Goal: Information Seeking & Learning: Check status

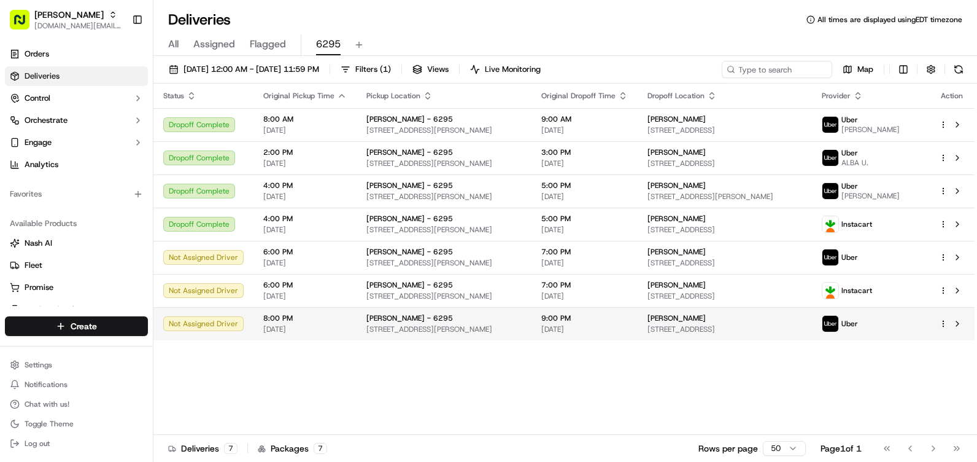
click at [289, 328] on span "[DATE]" at bounding box center [304, 329] width 83 height 10
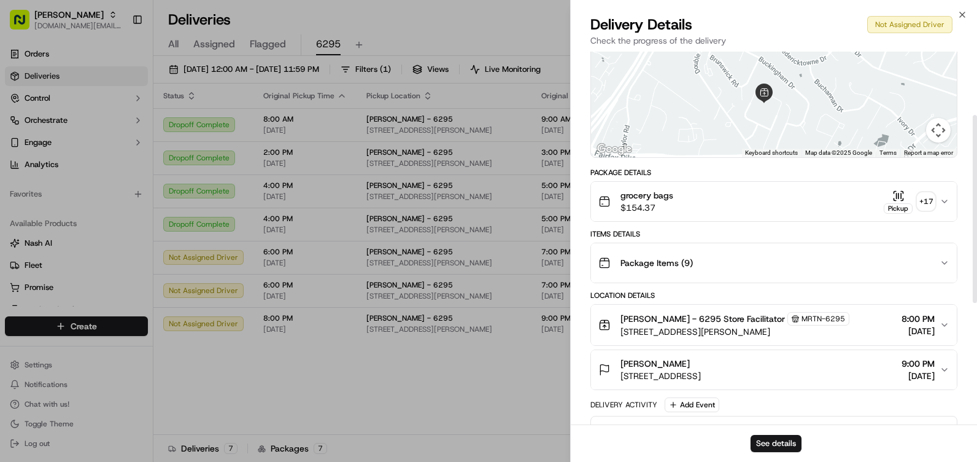
scroll to position [121, 0]
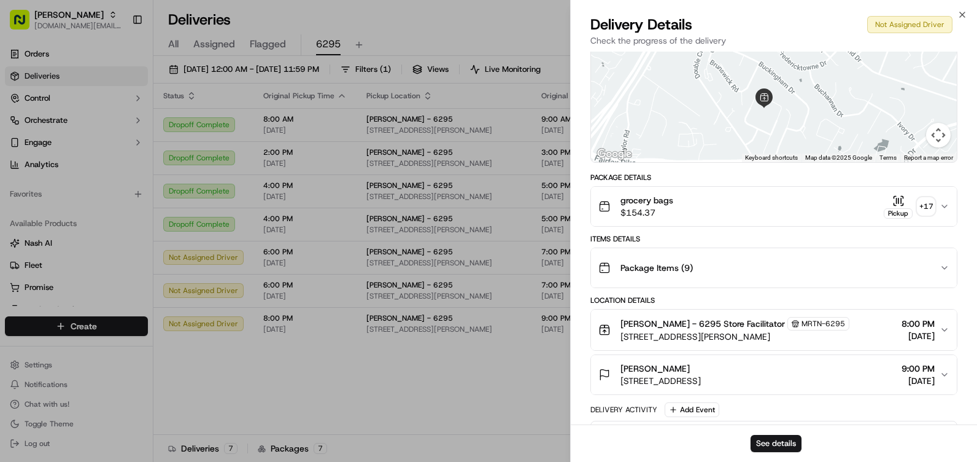
click at [797, 220] on button "grocery bags $154.37 Pickup + 17" at bounding box center [774, 206] width 366 height 39
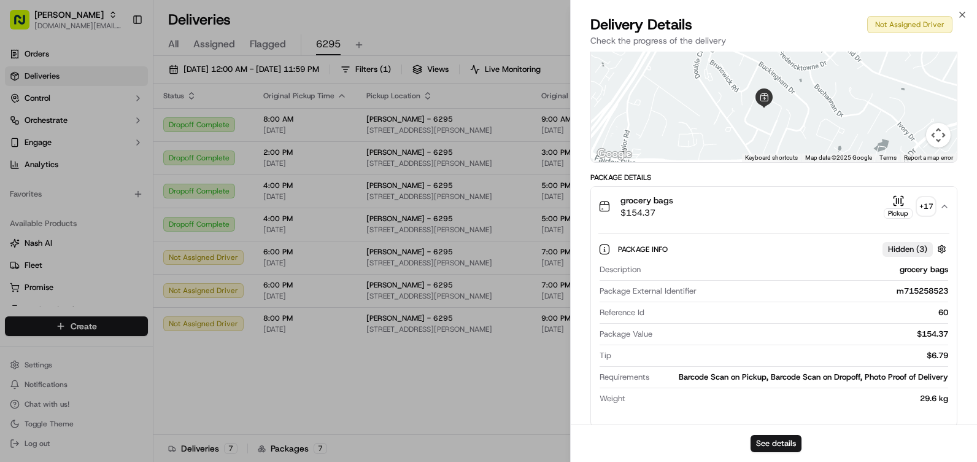
click at [797, 220] on button "grocery bags $154.37 Pickup + 17" at bounding box center [774, 206] width 366 height 39
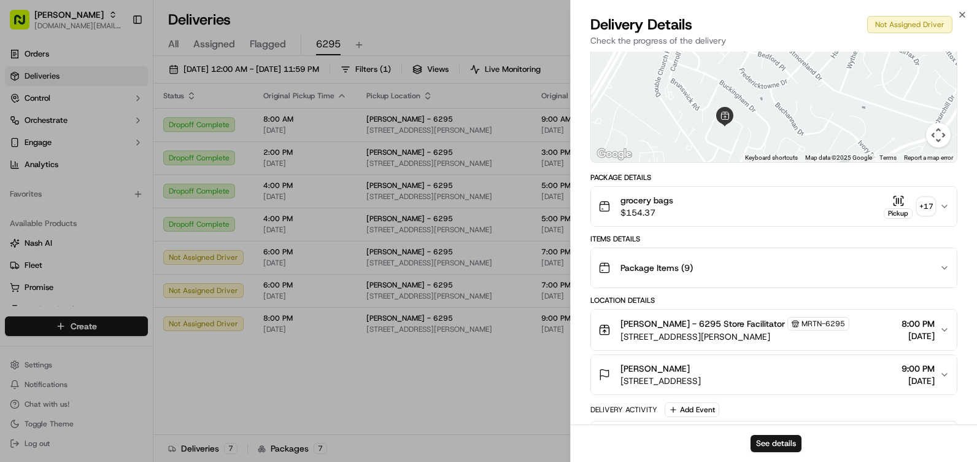
drag, startPoint x: 800, startPoint y: 99, endPoint x: 800, endPoint y: 146, distance: 46.0
click at [800, 146] on div at bounding box center [774, 70] width 366 height 183
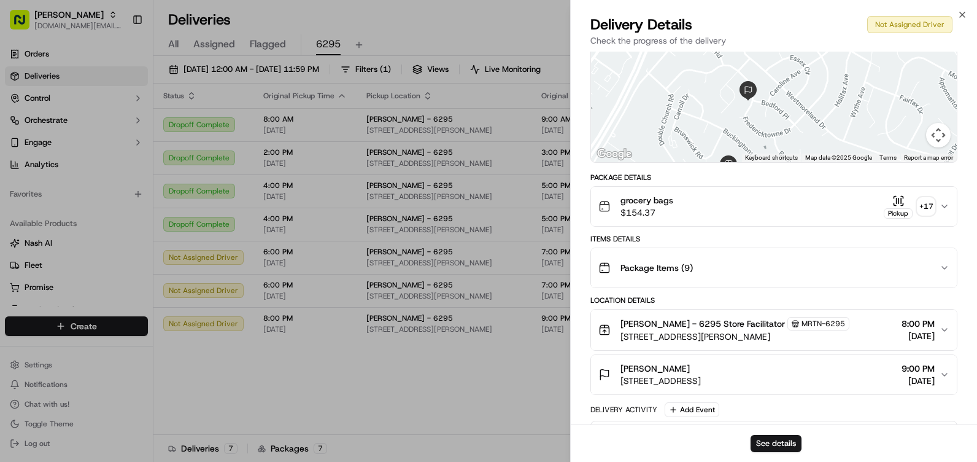
drag, startPoint x: 780, startPoint y: 126, endPoint x: 782, endPoint y: 170, distance: 44.3
click at [782, 170] on div "Provider Uber - Provider Id DA3BC Dropoff ETA 8:13 PM Price $7.25 Distance - ← …" at bounding box center [774, 300] width 367 height 724
click at [956, 12] on div "Close Delivery Details Not Assigned Driver Check the progress of the delivery P…" at bounding box center [773, 231] width 407 height 462
click at [961, 15] on icon "button" at bounding box center [963, 15] width 10 height 10
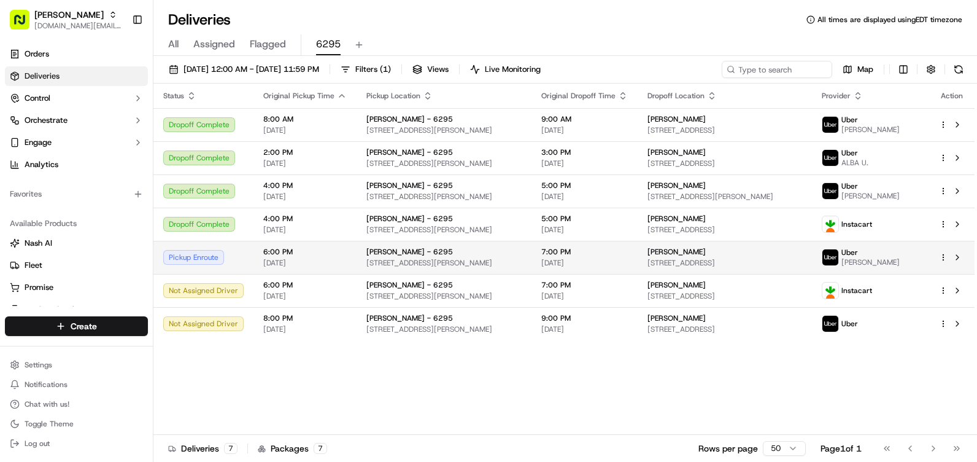
click at [545, 266] on span "[DATE]" at bounding box center [585, 263] width 87 height 10
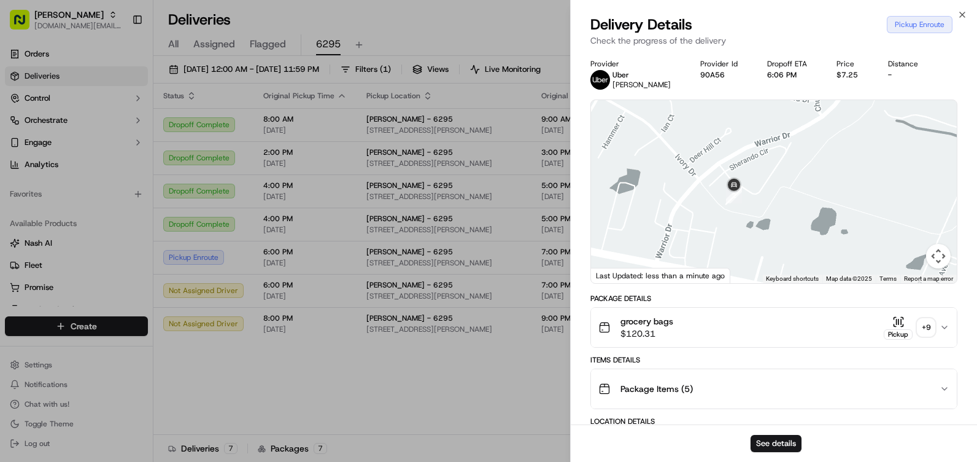
drag, startPoint x: 811, startPoint y: 257, endPoint x: 858, endPoint y: 178, distance: 92.2
click at [858, 178] on div at bounding box center [774, 191] width 366 height 183
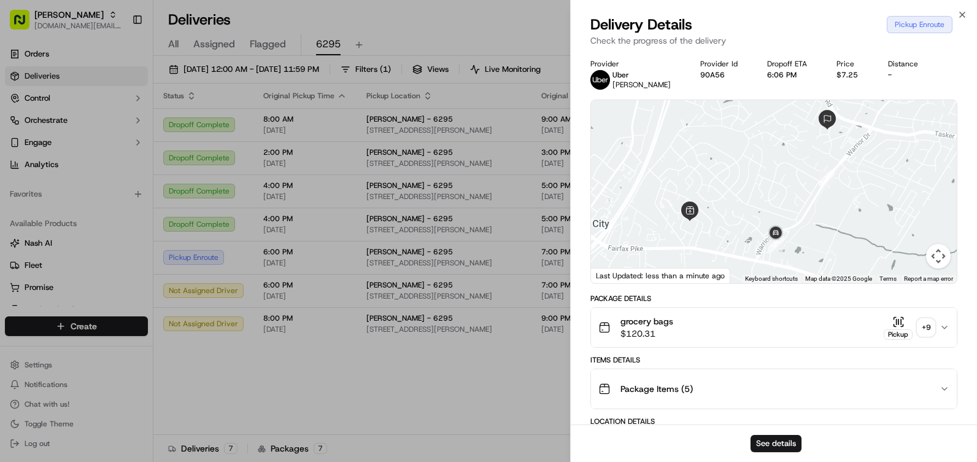
drag, startPoint x: 684, startPoint y: 238, endPoint x: 713, endPoint y: 225, distance: 31.9
click at [715, 266] on div at bounding box center [774, 191] width 366 height 183
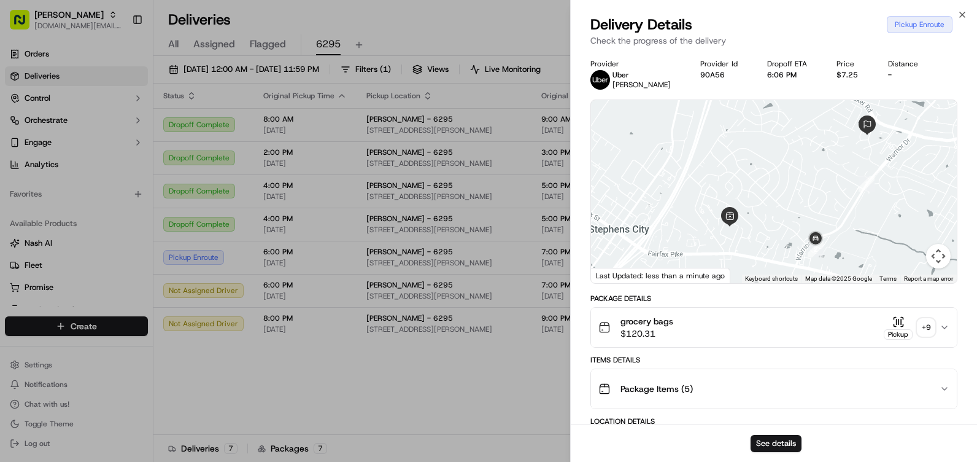
drag, startPoint x: 661, startPoint y: 235, endPoint x: 713, endPoint y: 243, distance: 53.4
click at [713, 243] on div at bounding box center [774, 191] width 366 height 183
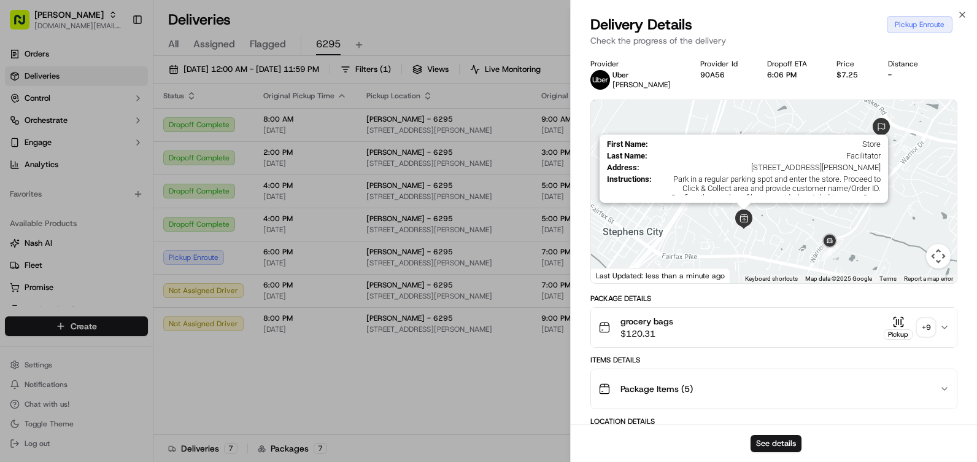
click at [741, 222] on img at bounding box center [744, 219] width 20 height 20
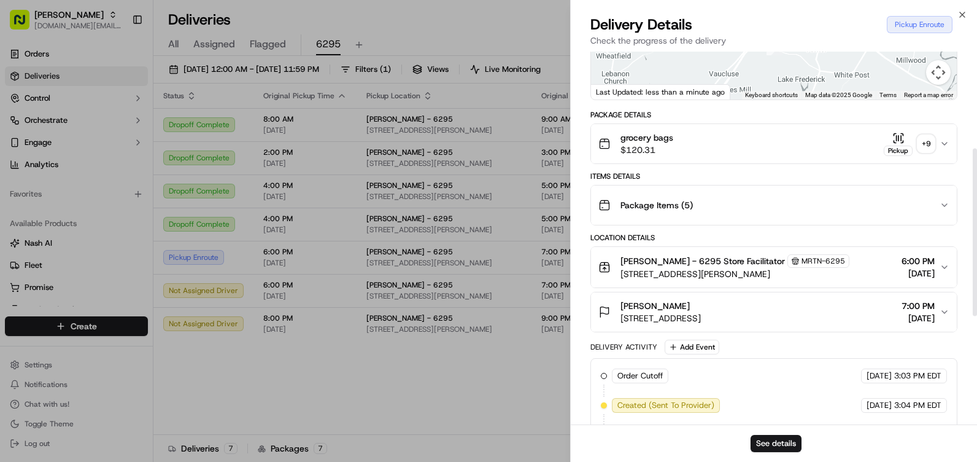
scroll to position [246, 0]
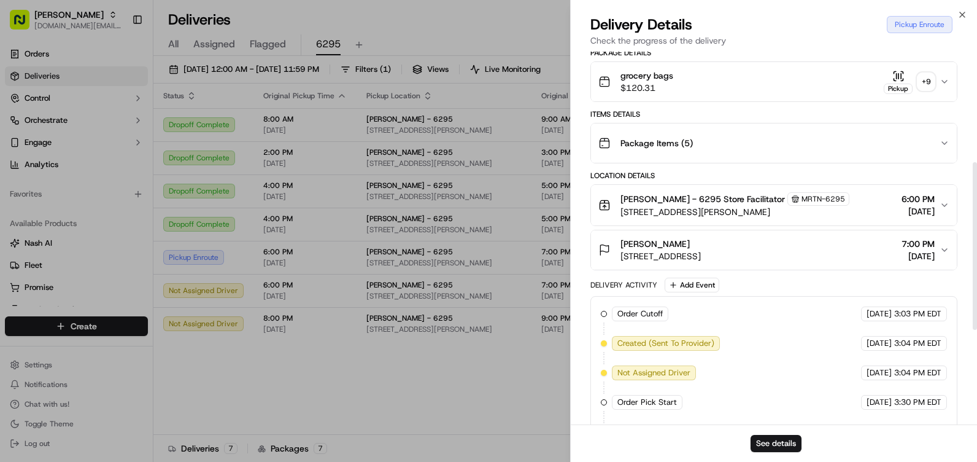
click at [878, 212] on div "Martin's - 6295 Store Facilitator MRTN-6295 240 Elizabeth Dr, Stephens City, VA…" at bounding box center [769, 205] width 341 height 26
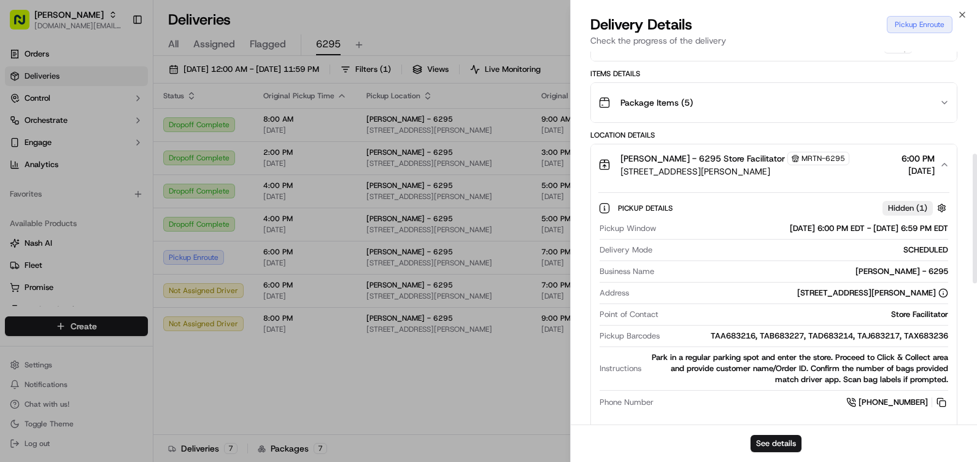
scroll to position [307, 0]
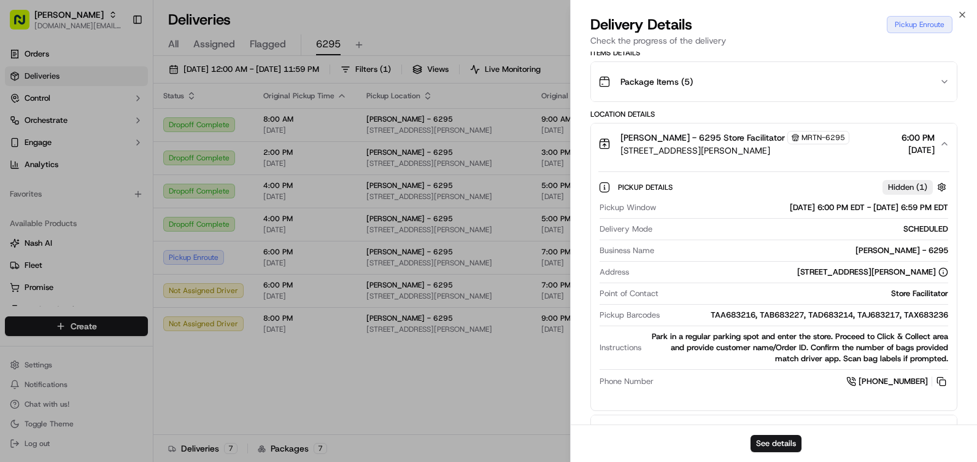
click at [829, 184] on div "Pickup Details Hidden ( 1 )" at bounding box center [784, 186] width 332 height 15
drag, startPoint x: 965, startPoint y: 15, endPoint x: 952, endPoint y: 25, distance: 17.1
click at [965, 15] on icon "button" at bounding box center [963, 15] width 10 height 10
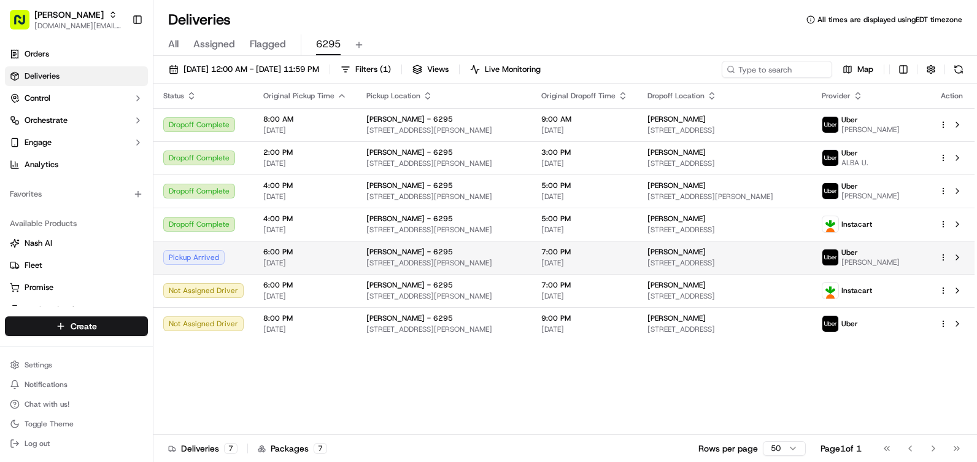
click at [335, 254] on span "6:00 PM" at bounding box center [304, 252] width 83 height 10
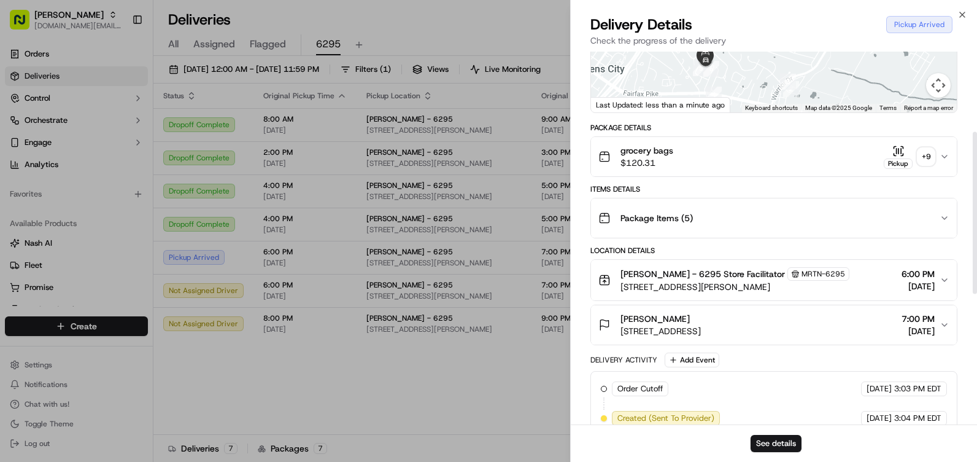
scroll to position [184, 0]
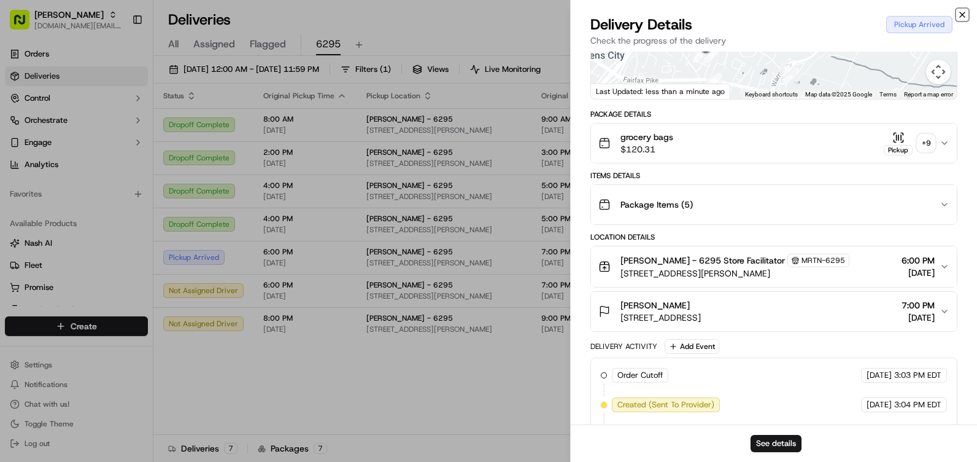
click at [962, 12] on icon "button" at bounding box center [963, 15] width 10 height 10
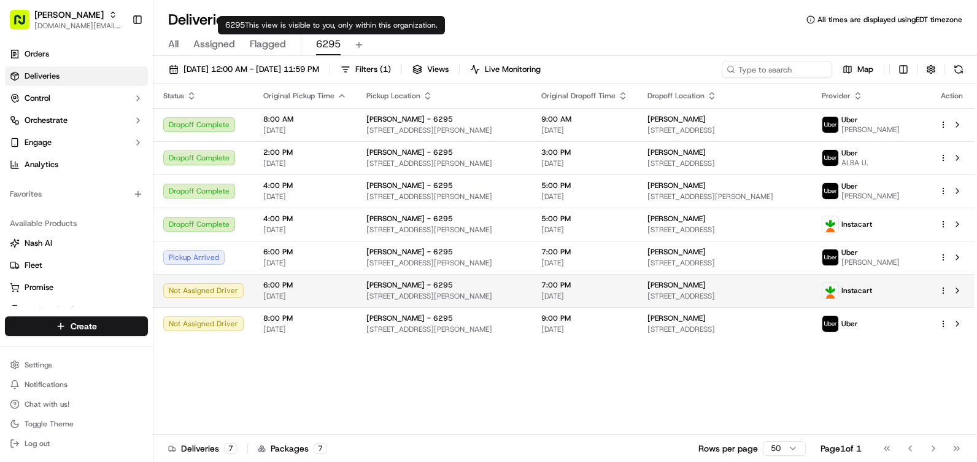
click at [372, 289] on span "[PERSON_NAME] - 6295" at bounding box center [410, 285] width 87 height 10
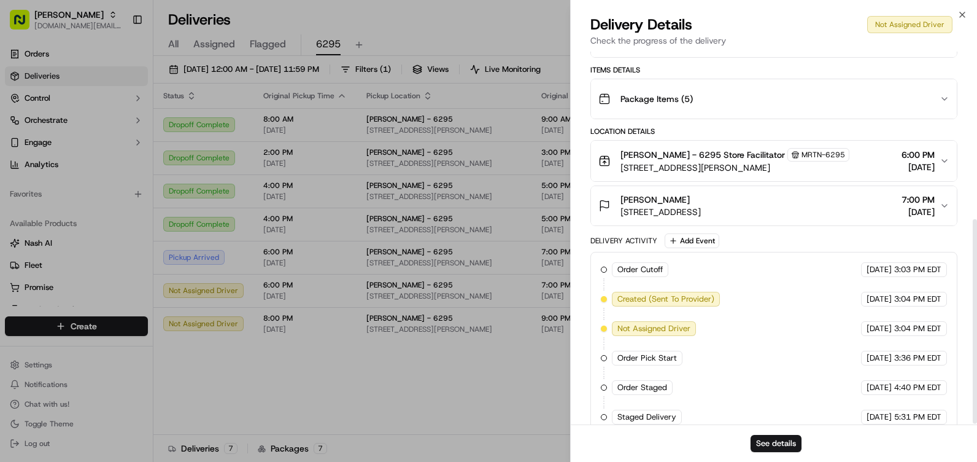
scroll to position [307, 0]
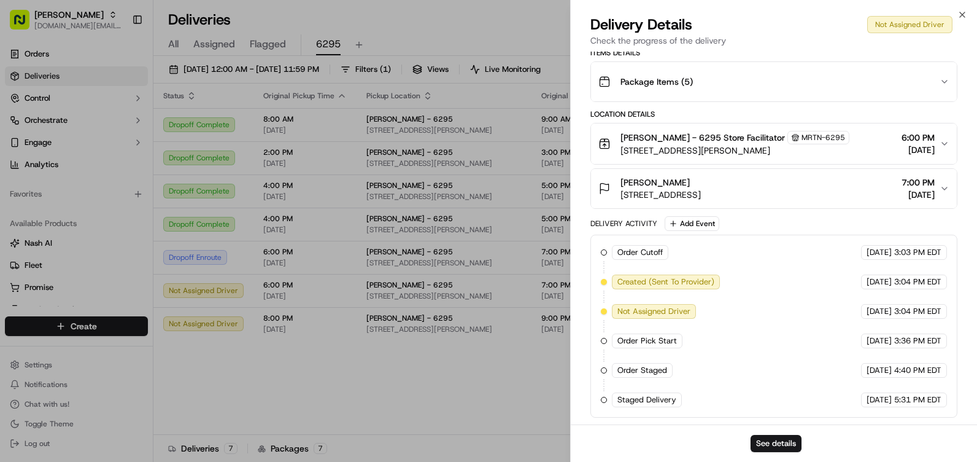
click at [857, 190] on div "Kelley Luckett 119 Lane St, Stephens City, VA 22655, US 7:00 PM 09/16/2025" at bounding box center [769, 188] width 341 height 25
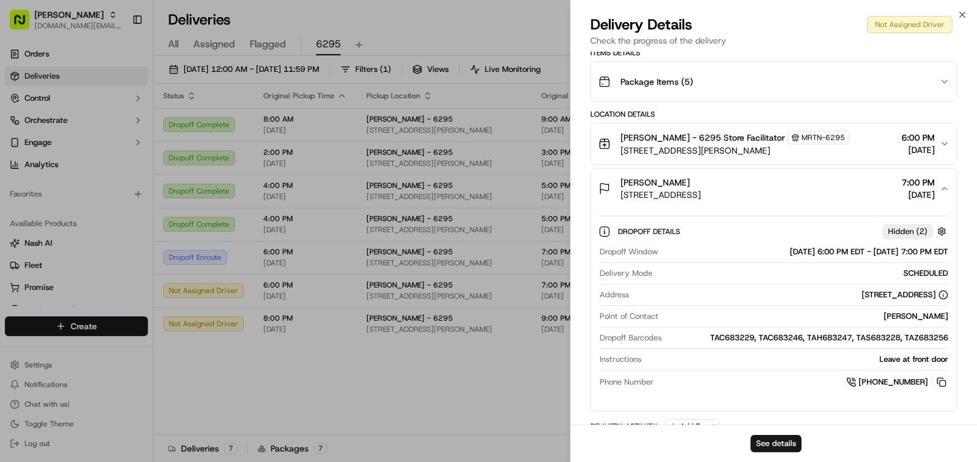
click at [857, 191] on div "Kelley Luckett 119 Lane St, Stephens City, VA 22655, US 7:00 PM 09/16/2025" at bounding box center [769, 188] width 341 height 25
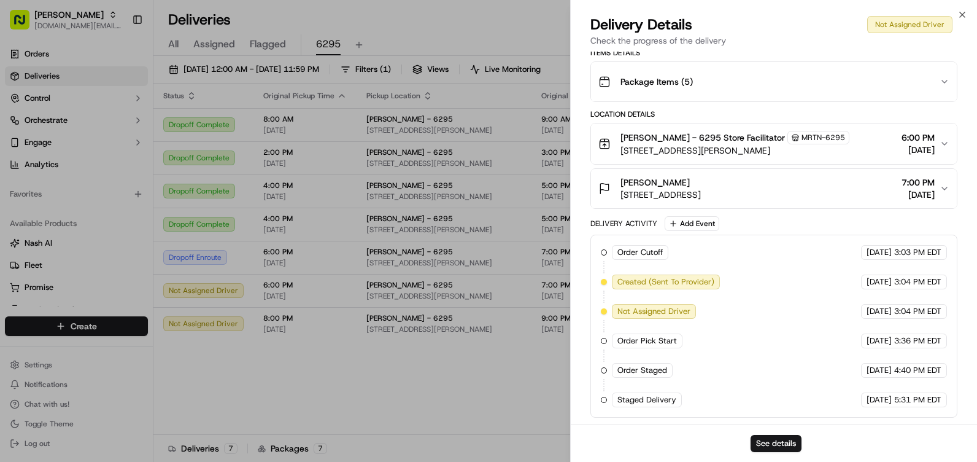
click at [845, 149] on div "Martin's - 6295 Store Facilitator MRTN-6295 240 Elizabeth Dr, Stephens City, VA…" at bounding box center [769, 144] width 341 height 26
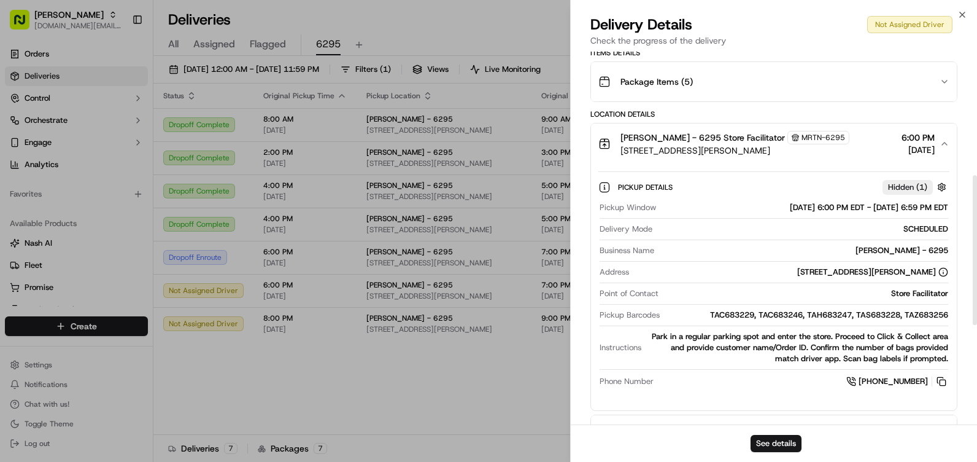
click at [875, 156] on div "Martin's - 6295 Store Facilitator MRTN-6295 240 Elizabeth Dr, Stephens City, VA…" at bounding box center [769, 144] width 341 height 26
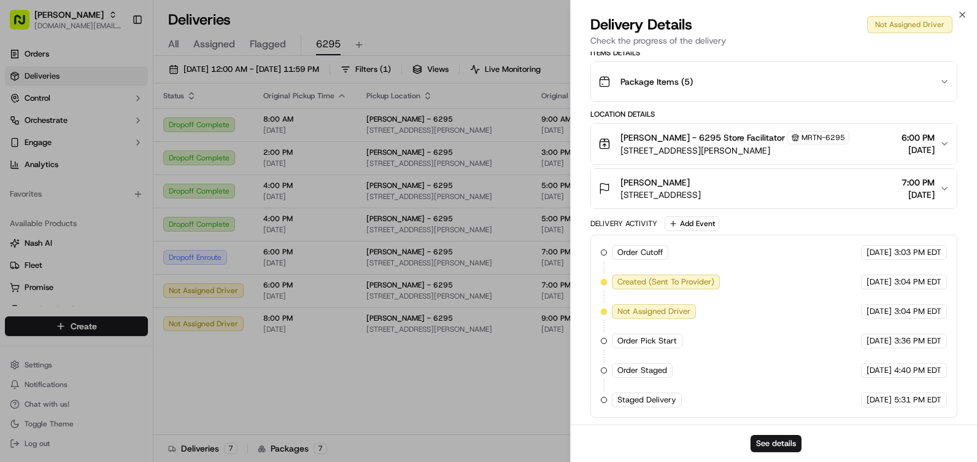
click at [742, 84] on div "Package Items ( 5 )" at bounding box center [769, 81] width 341 height 25
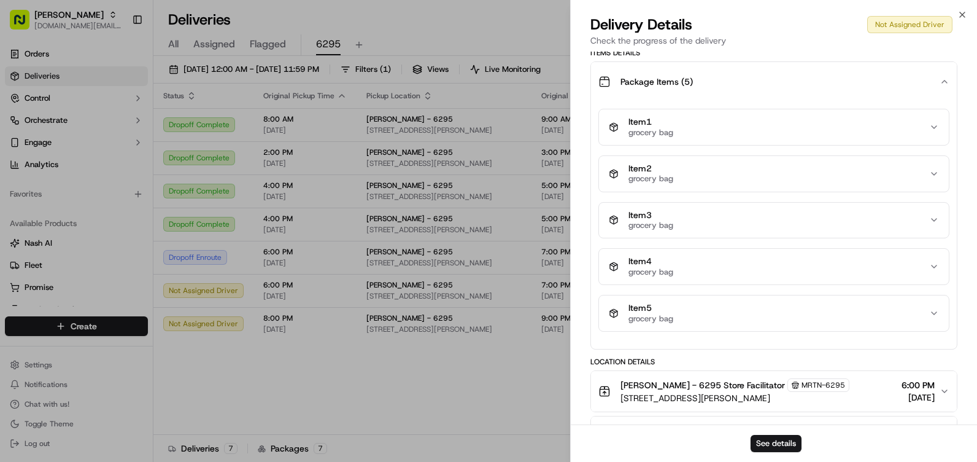
click at [777, 68] on button "Package Items ( 5 )" at bounding box center [774, 81] width 366 height 39
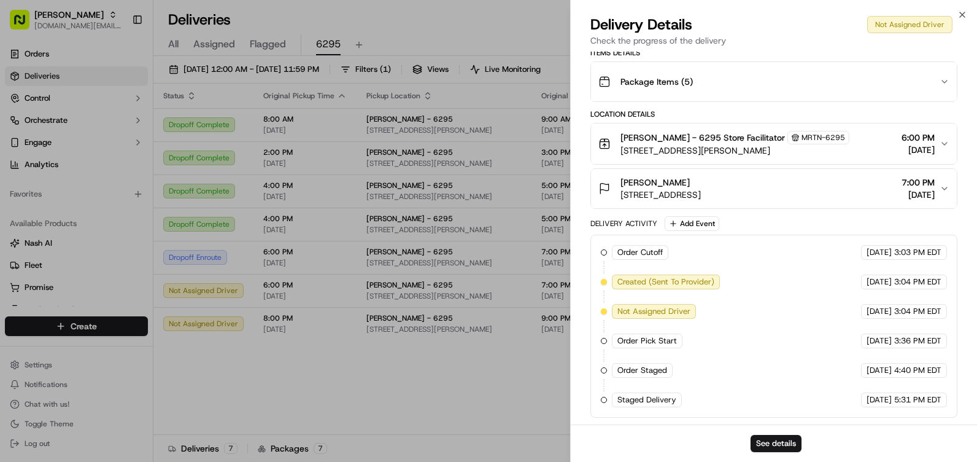
scroll to position [184, 0]
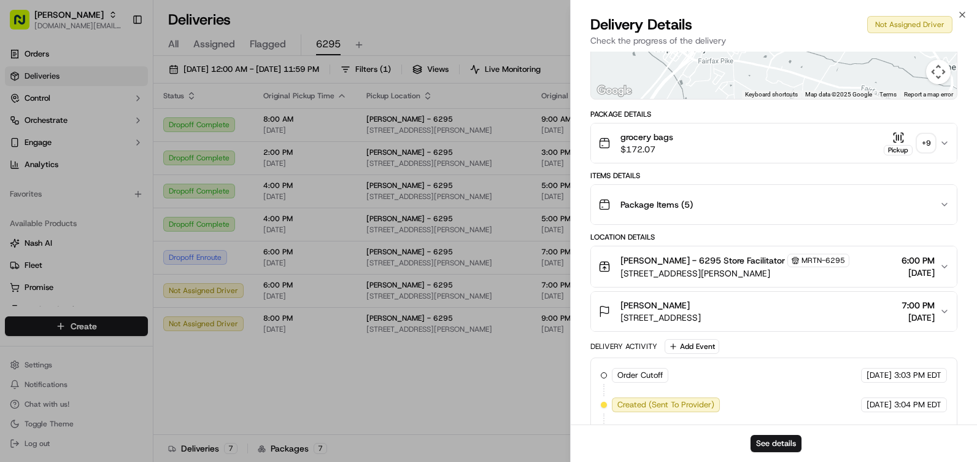
click at [712, 157] on button "grocery bags $172.07 Pickup + 9" at bounding box center [774, 142] width 366 height 39
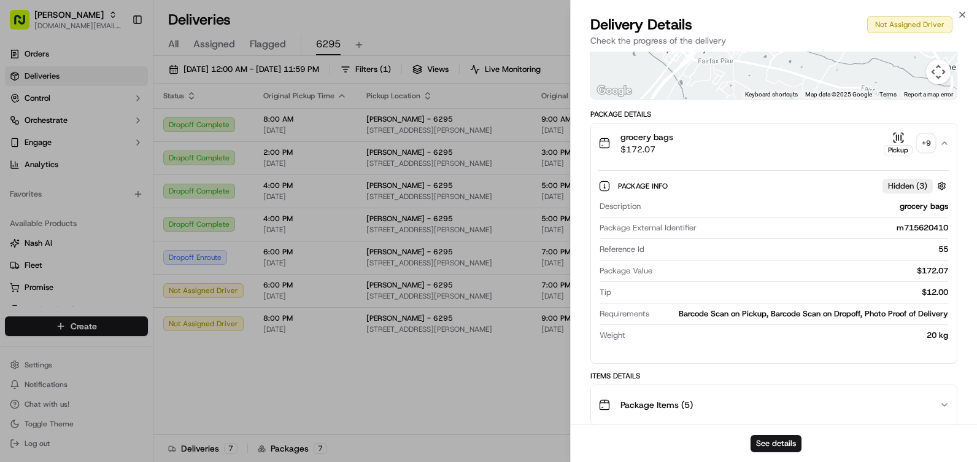
click at [847, 147] on div "grocery bags $172.07 Pickup + 9" at bounding box center [769, 143] width 341 height 25
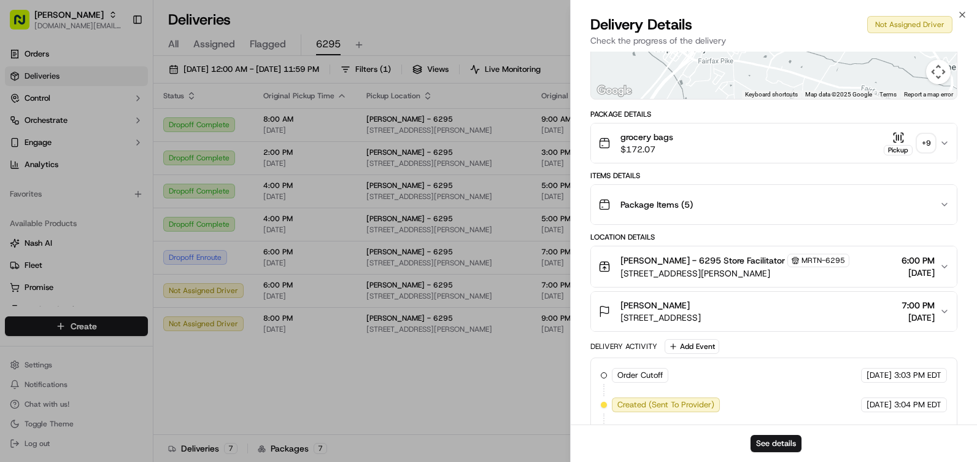
click at [957, 17] on div "Delivery Details Not Assigned Driver" at bounding box center [774, 25] width 367 height 20
click at [958, 15] on icon "button" at bounding box center [963, 15] width 10 height 10
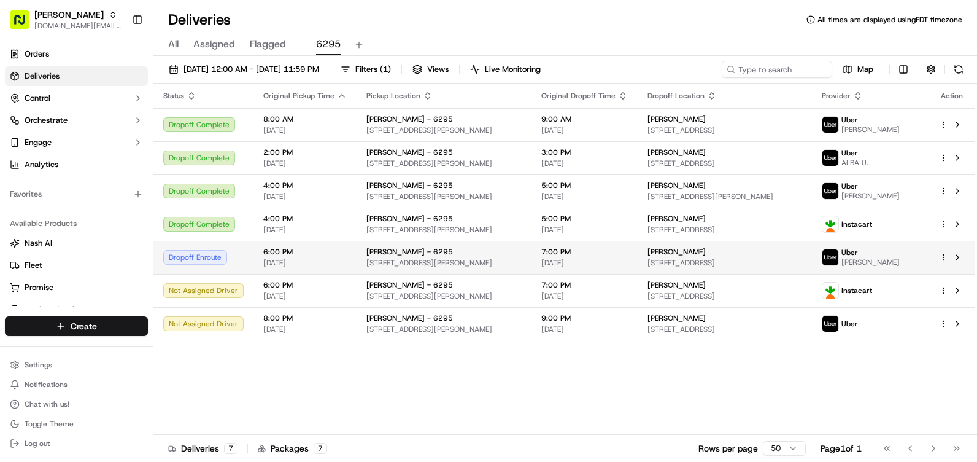
click at [333, 257] on div "6:00 PM 09/16/2025" at bounding box center [304, 257] width 83 height 21
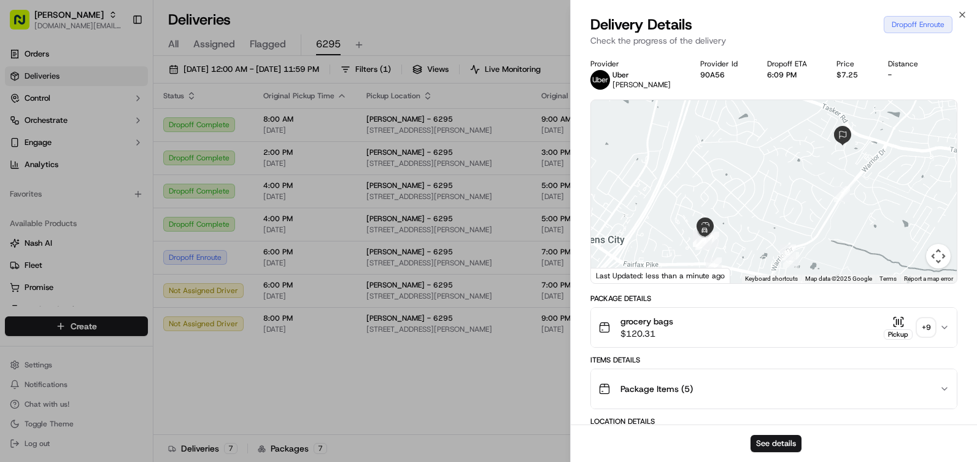
scroll to position [123, 0]
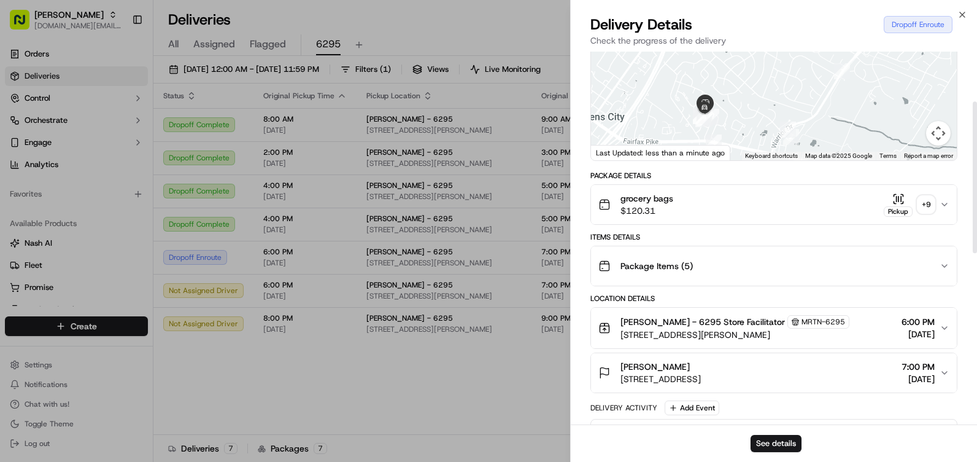
click at [821, 214] on div "grocery bags $120.31 Pickup + 9" at bounding box center [769, 204] width 341 height 25
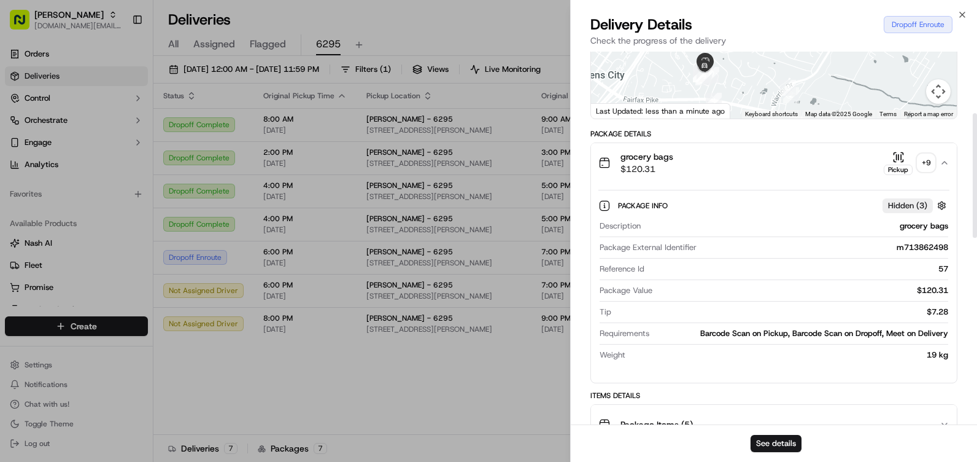
scroll to position [184, 0]
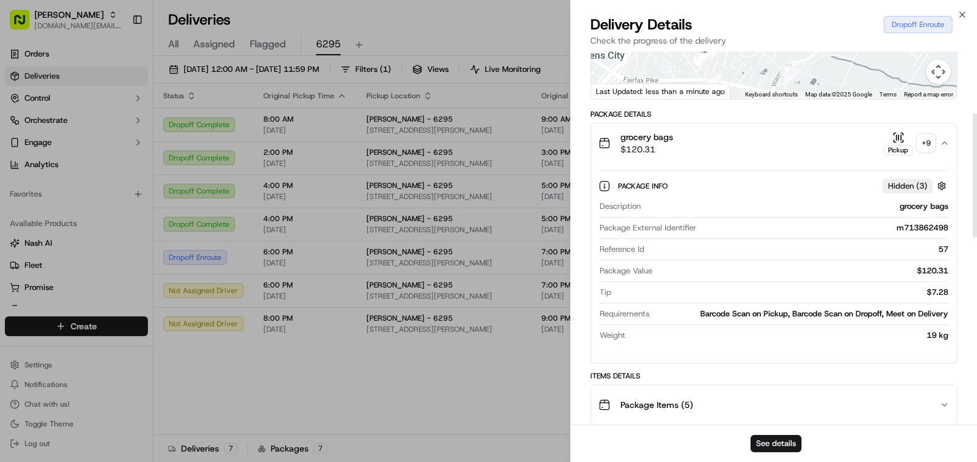
click at [968, 17] on div "Delivery Details Dropoff Enroute Check the progress of the delivery" at bounding box center [774, 33] width 406 height 37
click at [963, 12] on icon "button" at bounding box center [963, 15] width 10 height 10
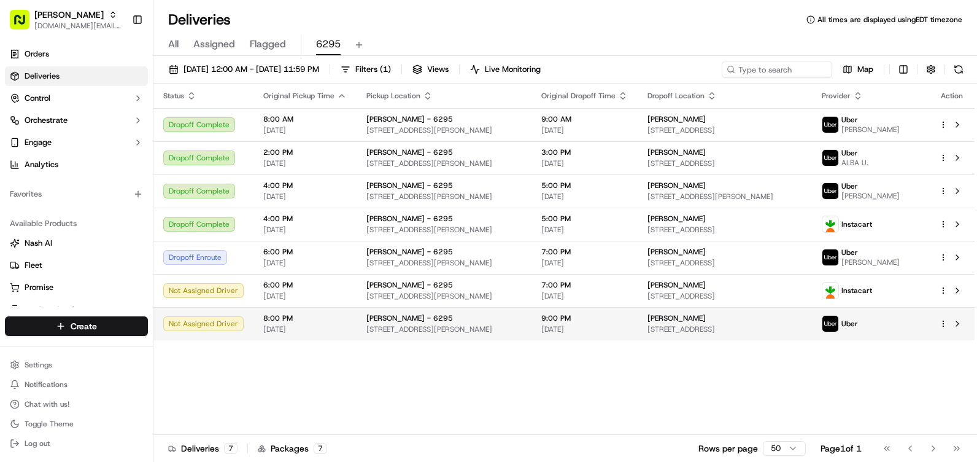
click at [396, 320] on span "[PERSON_NAME] - 6295" at bounding box center [410, 318] width 87 height 10
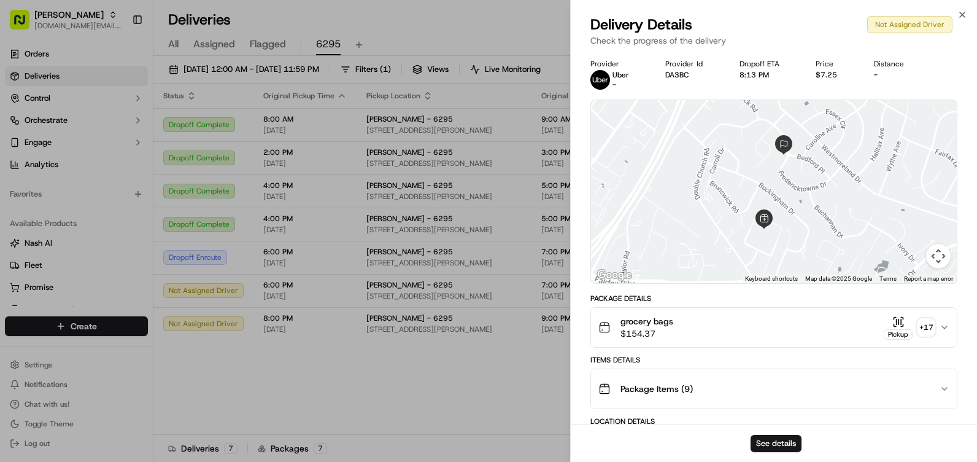
click at [852, 324] on div "grocery bags $154.37 Pickup + 17" at bounding box center [769, 327] width 341 height 25
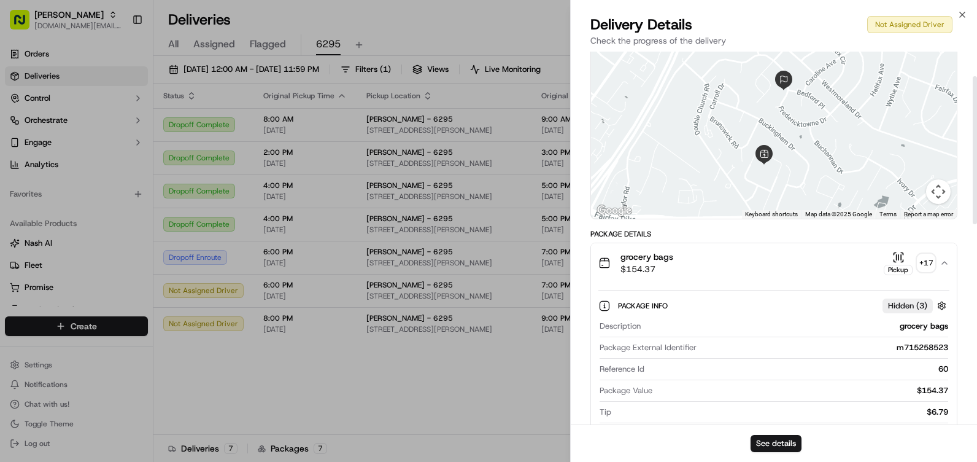
scroll to position [61, 0]
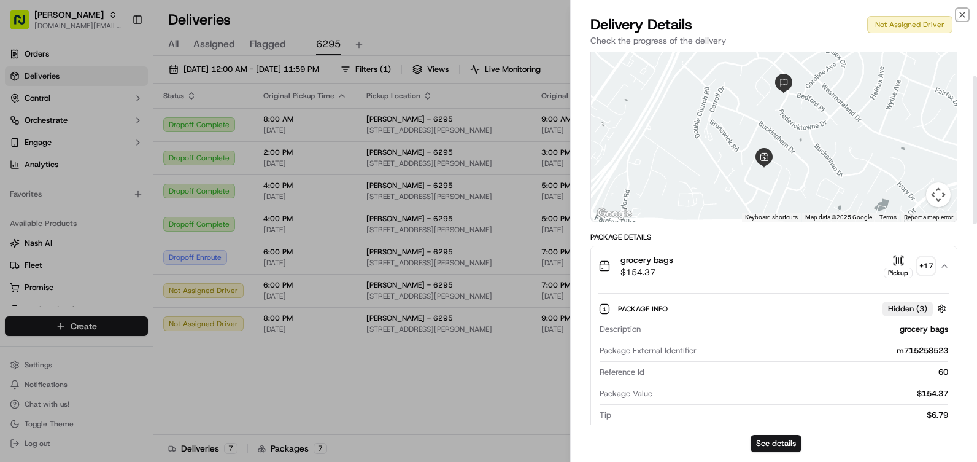
drag, startPoint x: 966, startPoint y: 14, endPoint x: 958, endPoint y: 23, distance: 12.2
click at [966, 14] on icon "button" at bounding box center [963, 15] width 10 height 10
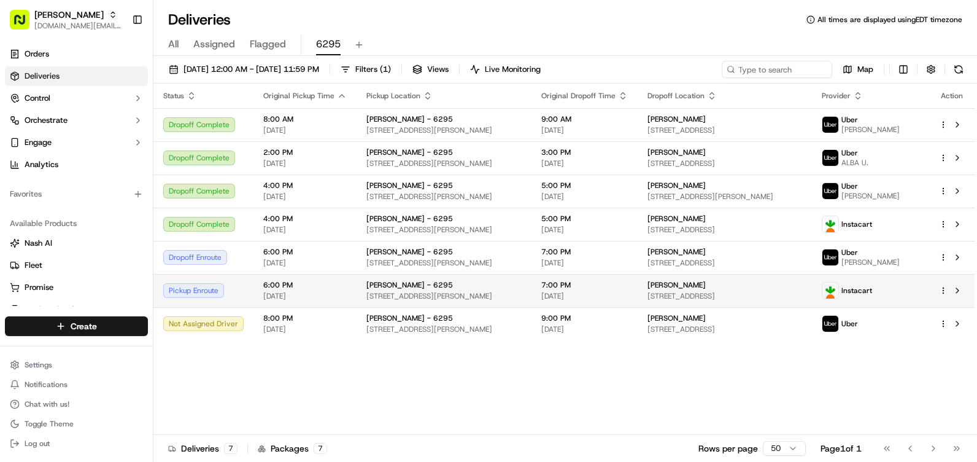
click at [401, 293] on span "[STREET_ADDRESS][PERSON_NAME]" at bounding box center [444, 296] width 155 height 10
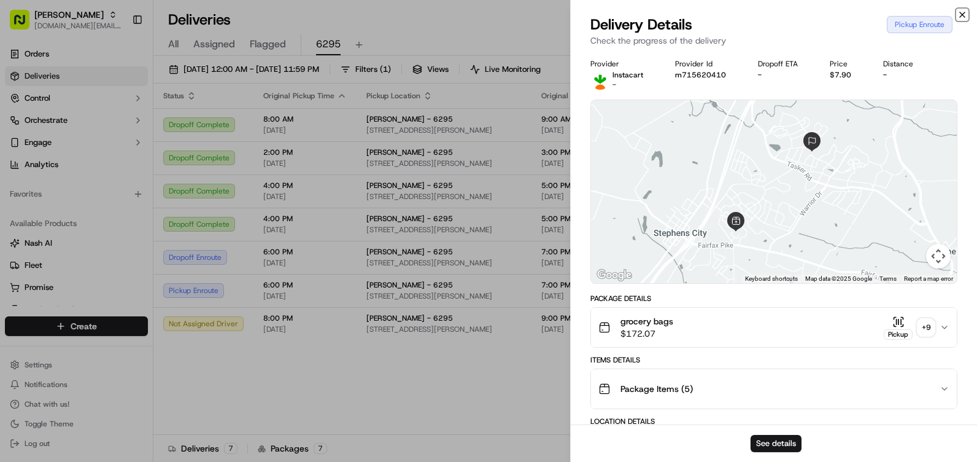
click at [965, 14] on icon "button" at bounding box center [963, 15] width 10 height 10
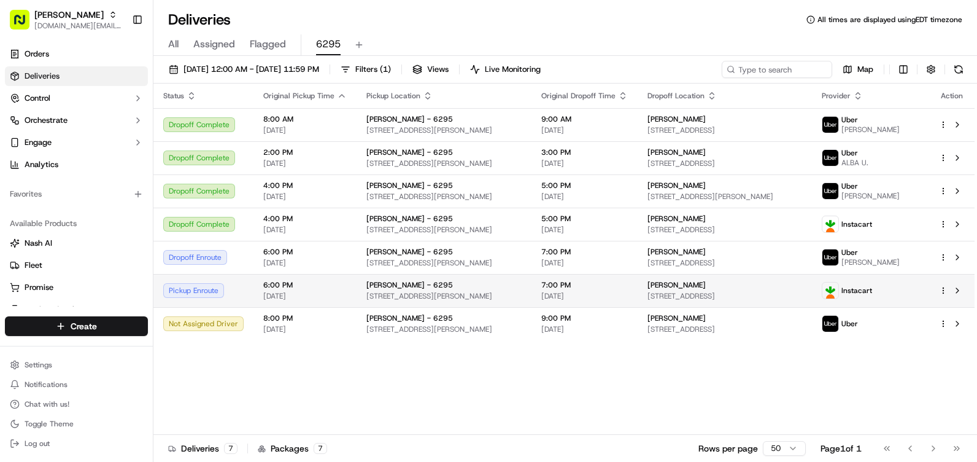
click at [214, 293] on div "Pickup Enroute" at bounding box center [203, 290] width 80 height 15
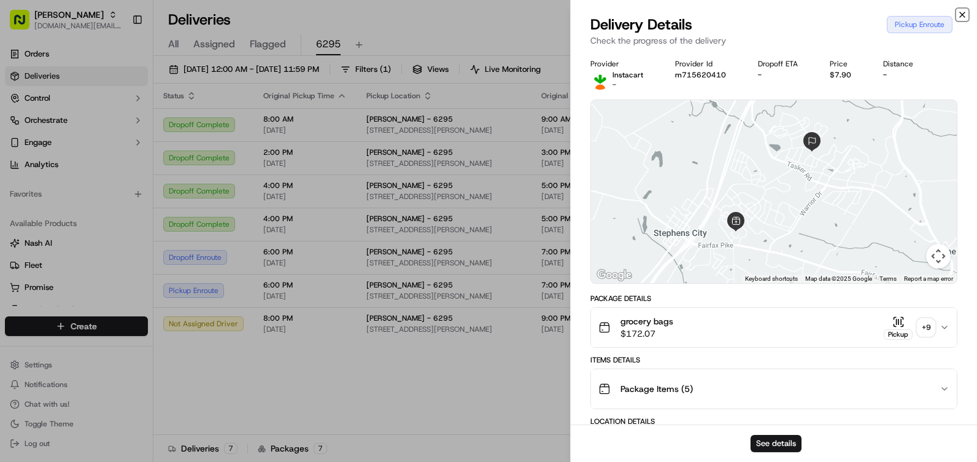
click at [963, 17] on icon "button" at bounding box center [963, 15] width 10 height 10
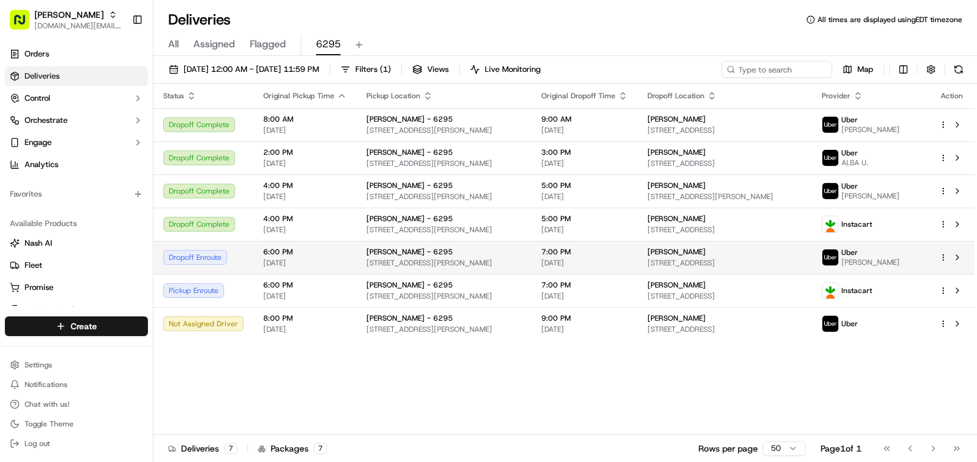
click at [276, 259] on span "[DATE]" at bounding box center [304, 263] width 83 height 10
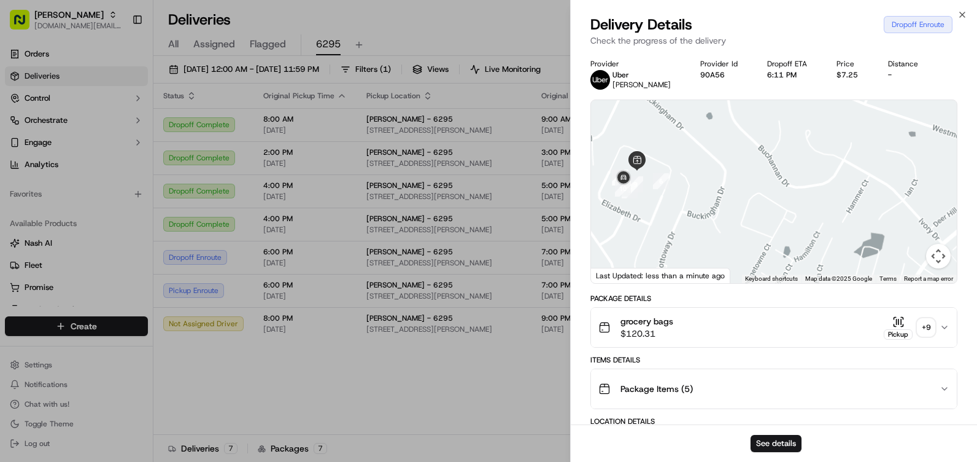
drag, startPoint x: 697, startPoint y: 240, endPoint x: 797, endPoint y: 162, distance: 126.9
click at [797, 162] on div at bounding box center [774, 191] width 366 height 183
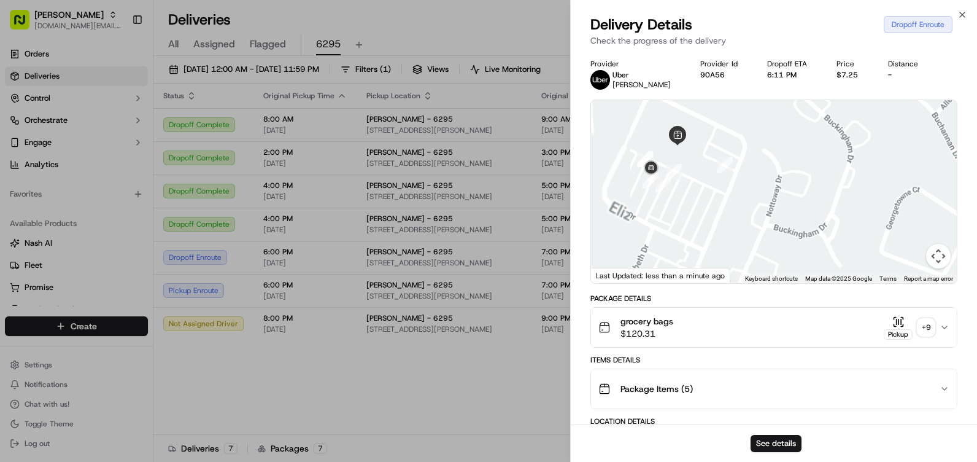
drag, startPoint x: 672, startPoint y: 208, endPoint x: 833, endPoint y: 231, distance: 162.5
click at [833, 231] on div at bounding box center [774, 191] width 366 height 183
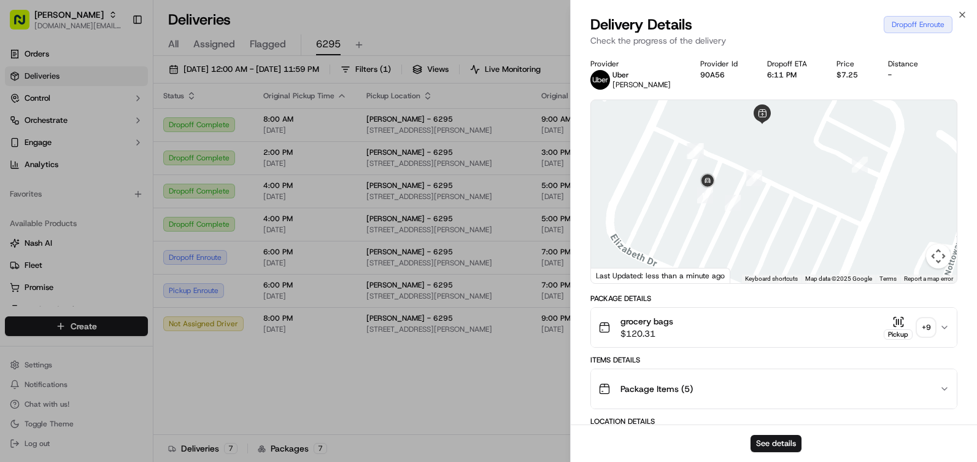
drag, startPoint x: 818, startPoint y: 228, endPoint x: 832, endPoint y: 239, distance: 17.1
click at [832, 239] on div at bounding box center [774, 191] width 366 height 183
click at [961, 18] on icon "button" at bounding box center [963, 15] width 10 height 10
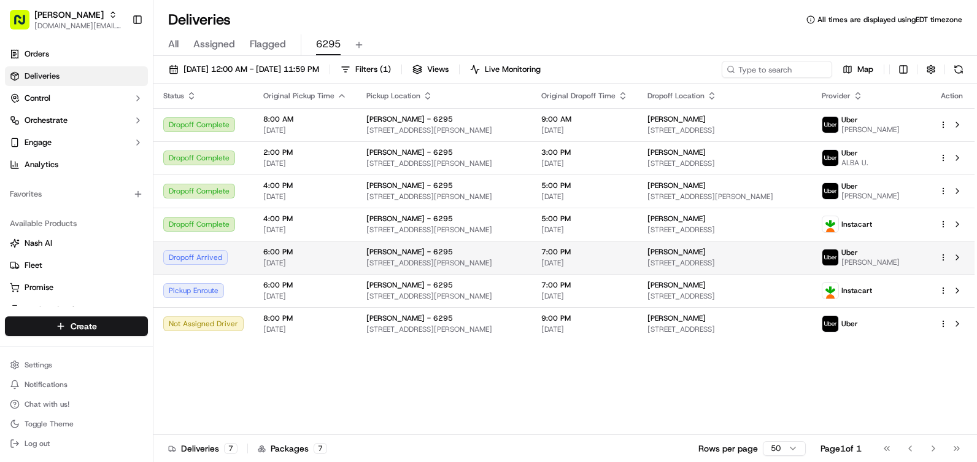
click at [234, 263] on div "Dropoff Arrived" at bounding box center [203, 257] width 80 height 15
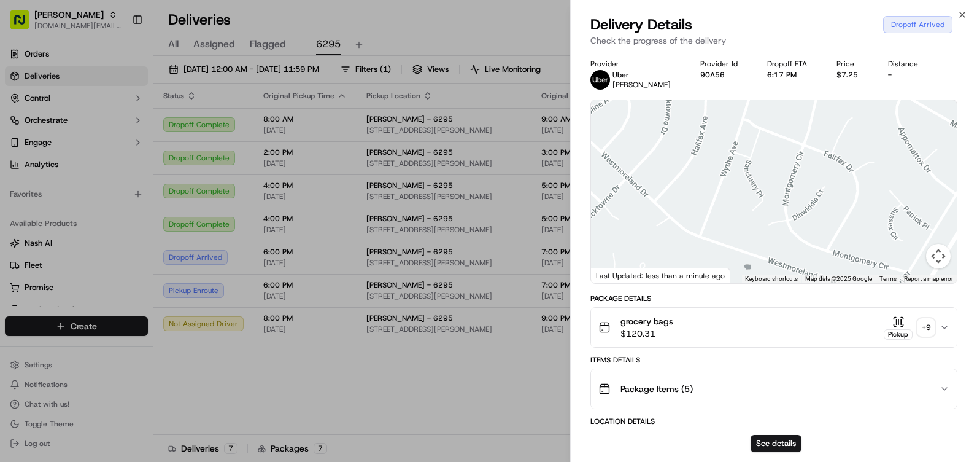
drag, startPoint x: 893, startPoint y: 149, endPoint x: 758, endPoint y: 226, distance: 155.1
click at [760, 225] on div at bounding box center [774, 191] width 366 height 183
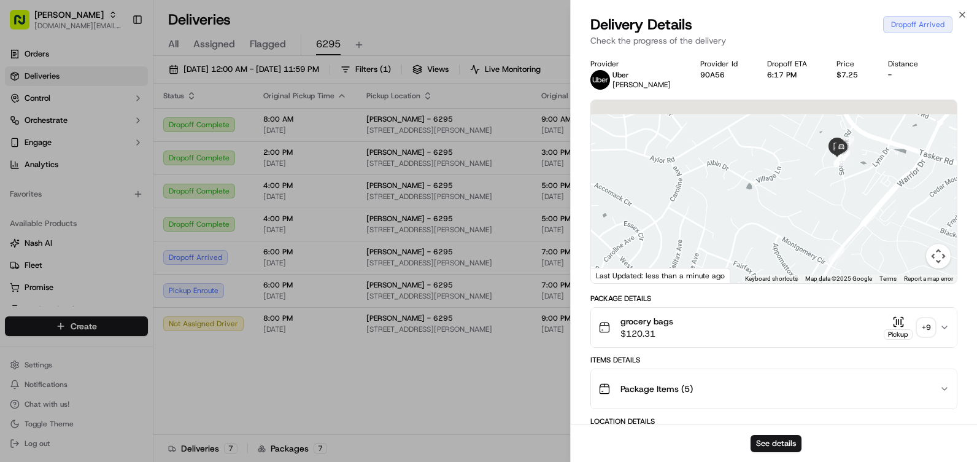
drag, startPoint x: 854, startPoint y: 172, endPoint x: 806, endPoint y: 257, distance: 98.2
click at [806, 257] on div at bounding box center [774, 191] width 366 height 183
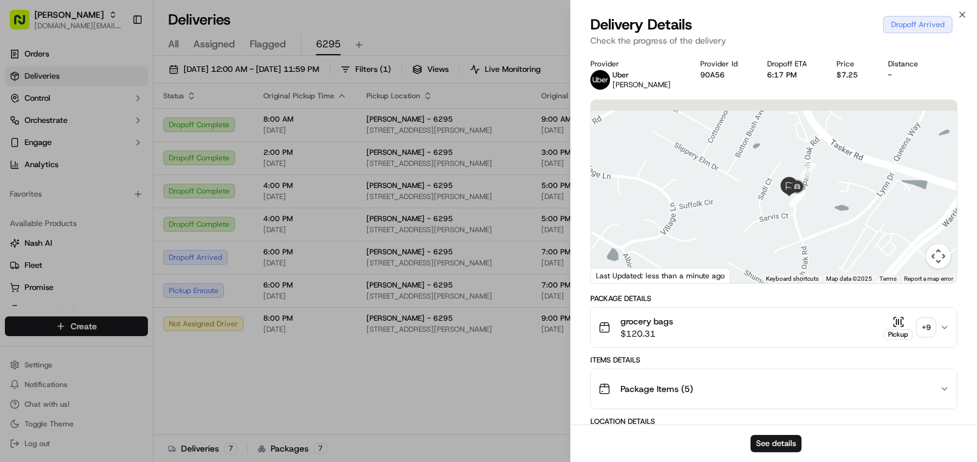
drag, startPoint x: 842, startPoint y: 188, endPoint x: 810, endPoint y: 260, distance: 78.4
click at [810, 260] on div at bounding box center [774, 191] width 366 height 183
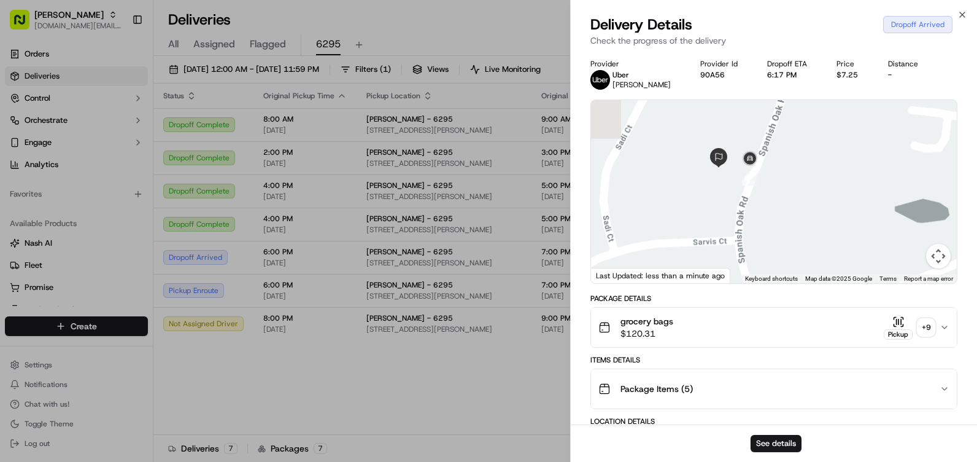
drag, startPoint x: 799, startPoint y: 282, endPoint x: 799, endPoint y: 319, distance: 36.8
drag, startPoint x: 963, startPoint y: 16, endPoint x: 958, endPoint y: 63, distance: 47.6
click at [963, 15] on icon "button" at bounding box center [963, 15] width 10 height 10
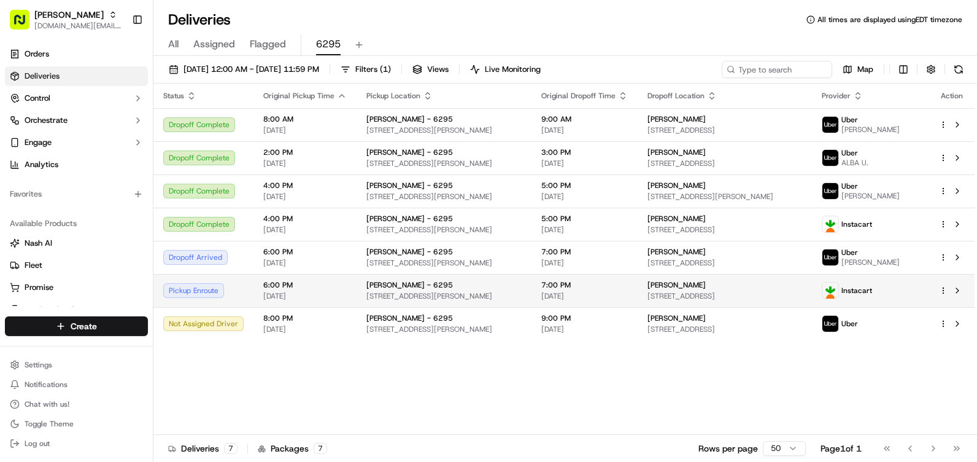
click at [225, 290] on div "Pickup Enroute" at bounding box center [203, 290] width 80 height 15
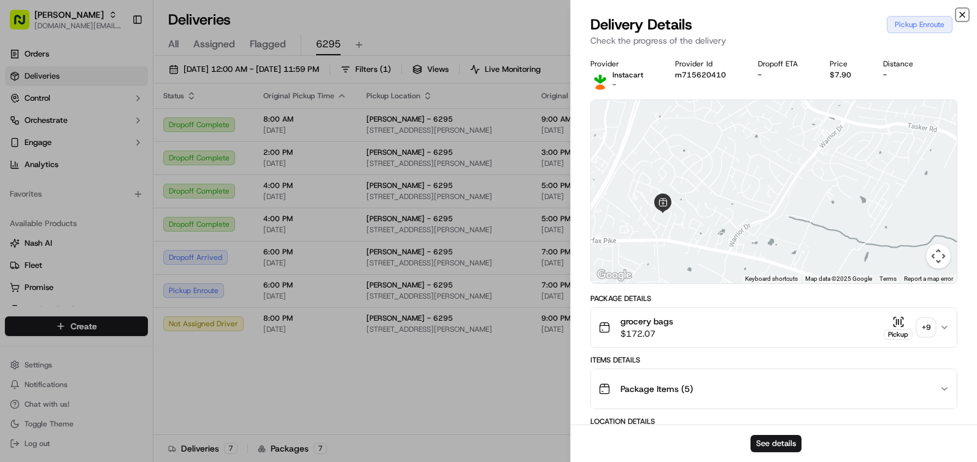
click at [960, 14] on icon "button" at bounding box center [963, 15] width 10 height 10
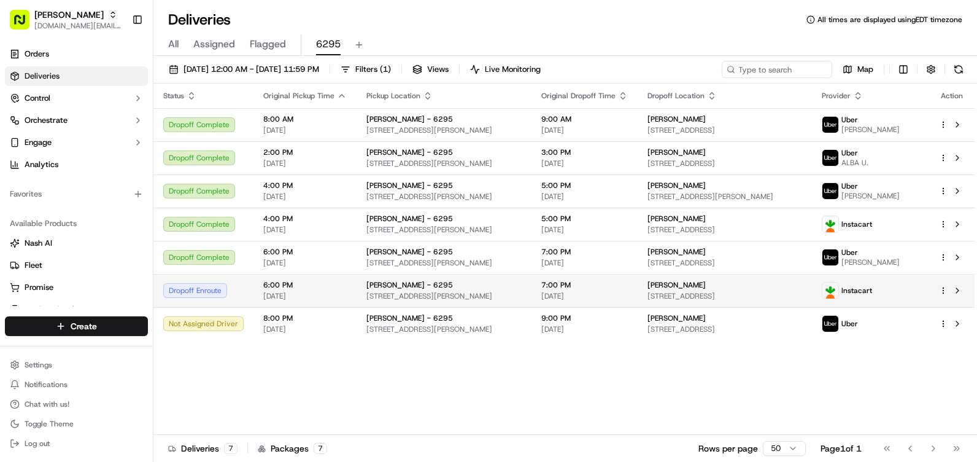
click at [211, 293] on div "Dropoff Enroute" at bounding box center [203, 290] width 80 height 15
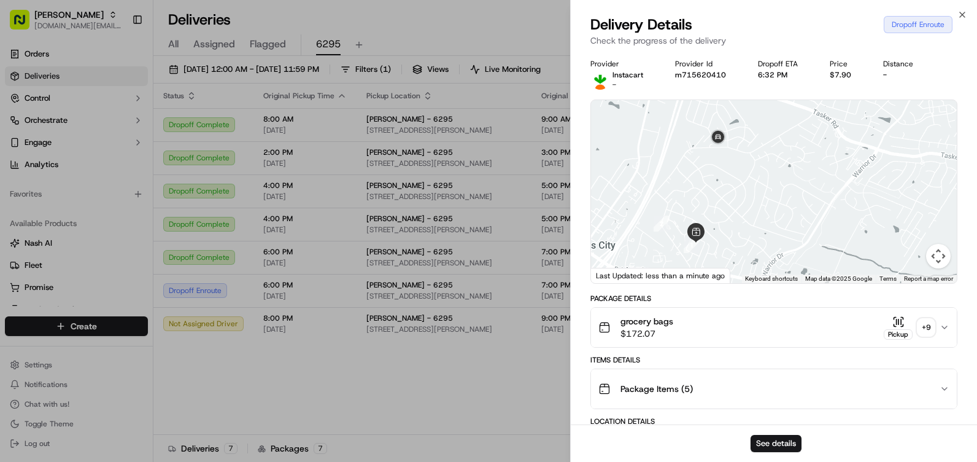
drag, startPoint x: 777, startPoint y: 182, endPoint x: 783, endPoint y: 240, distance: 58.0
click at [783, 240] on div at bounding box center [774, 191] width 366 height 183
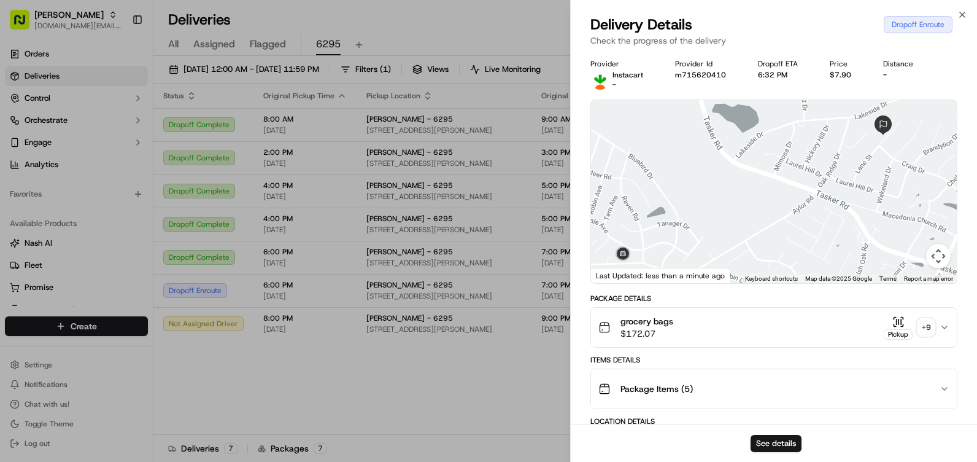
drag, startPoint x: 825, startPoint y: 168, endPoint x: 763, endPoint y: 251, distance: 103.6
click at [763, 251] on div at bounding box center [774, 191] width 366 height 183
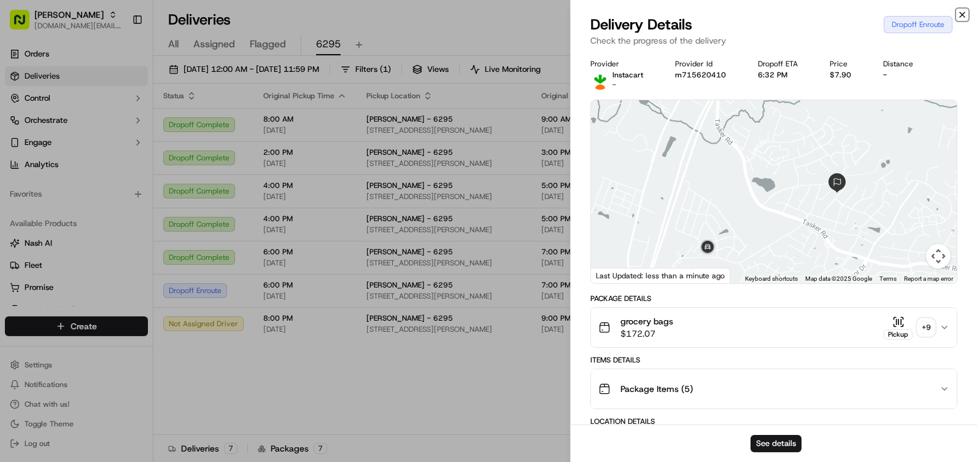
click at [966, 13] on icon "button" at bounding box center [963, 15] width 10 height 10
